Goal: Navigation & Orientation: Find specific page/section

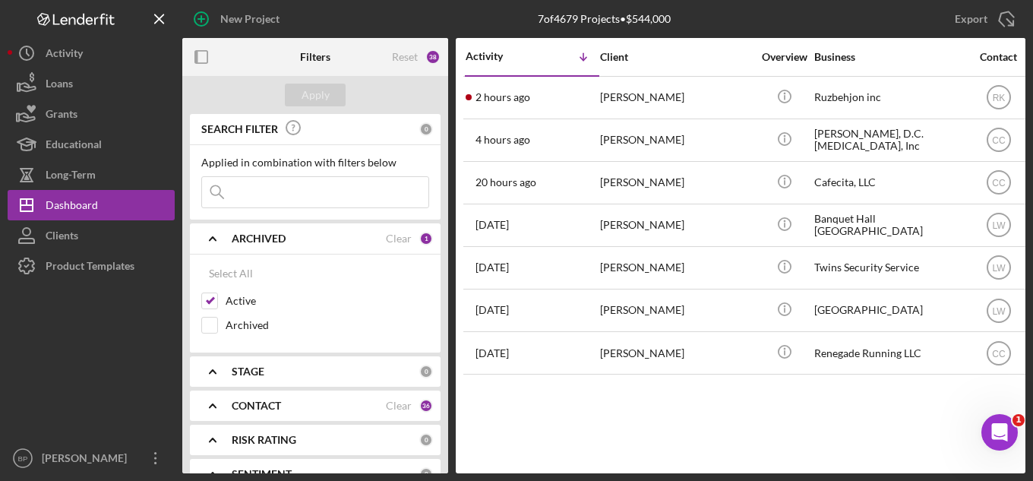
scroll to position [683, 0]
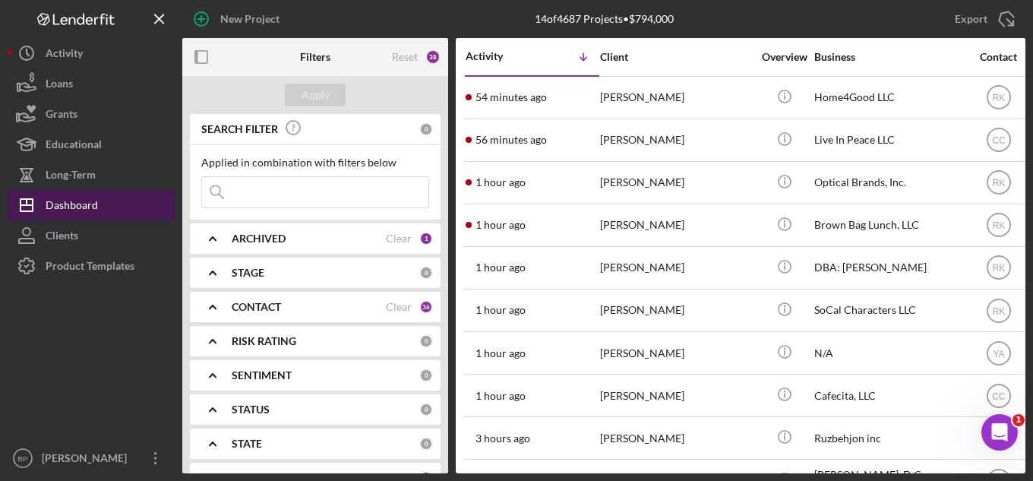
click at [88, 201] on div "Dashboard" at bounding box center [72, 207] width 52 height 34
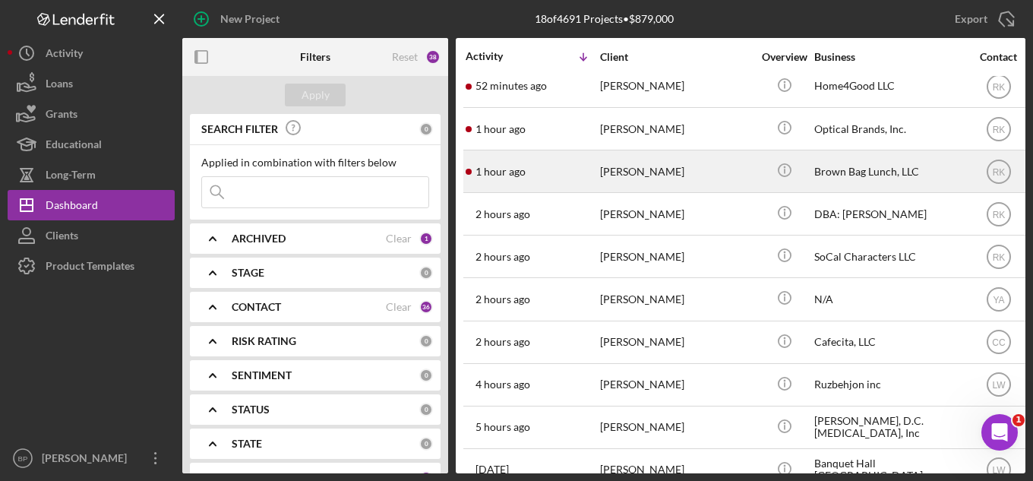
scroll to position [228, 0]
